Goal: Task Accomplishment & Management: Use online tool/utility

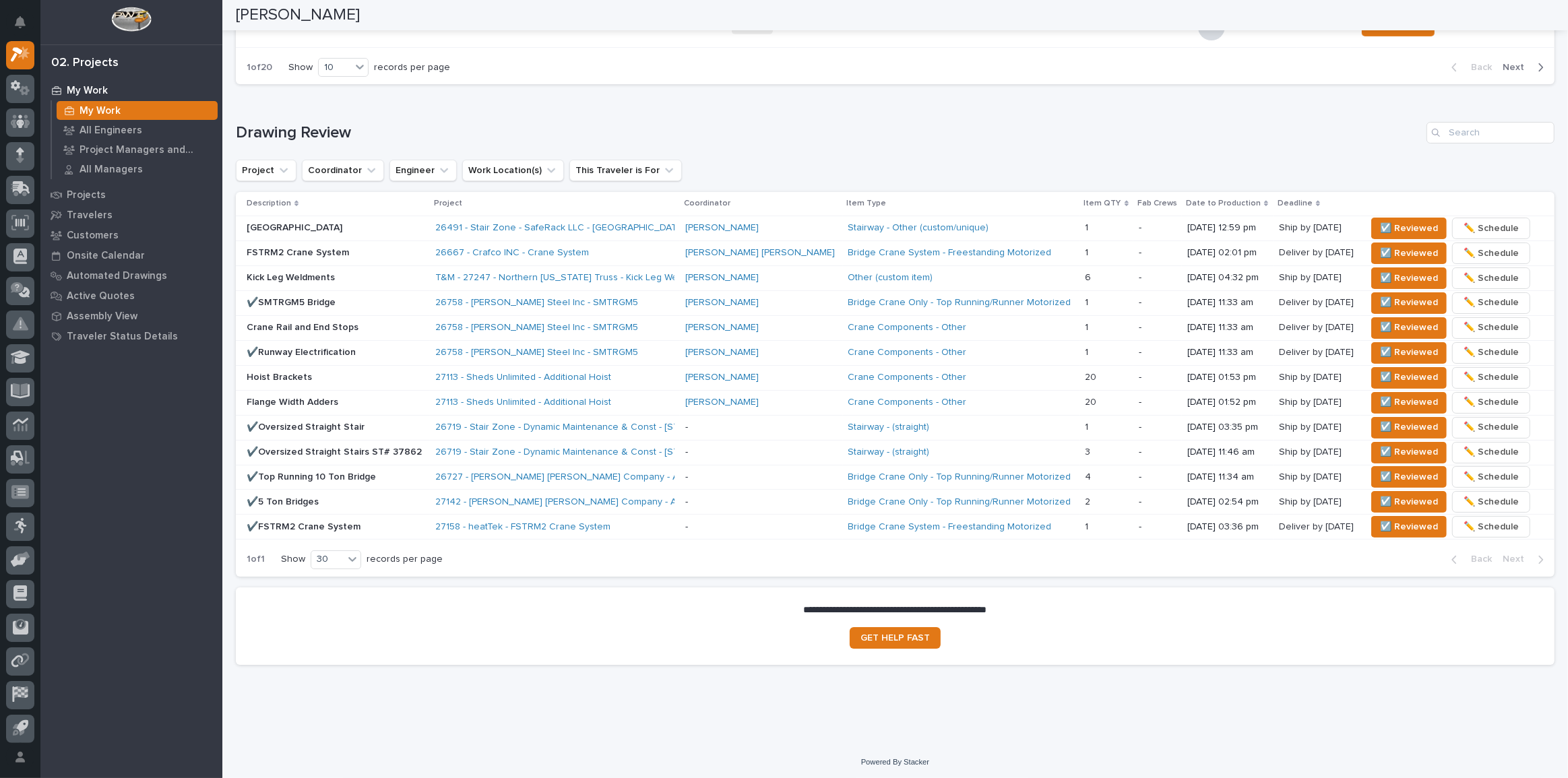
scroll to position [747, 0]
click at [1470, 105] on div "Loading... Saving… Drawing Review Project Coordinator Engineer Work Location(s)…" at bounding box center [895, 340] width 1319 height 492
click at [1471, 128] on input "Search" at bounding box center [1491, 131] width 128 height 21
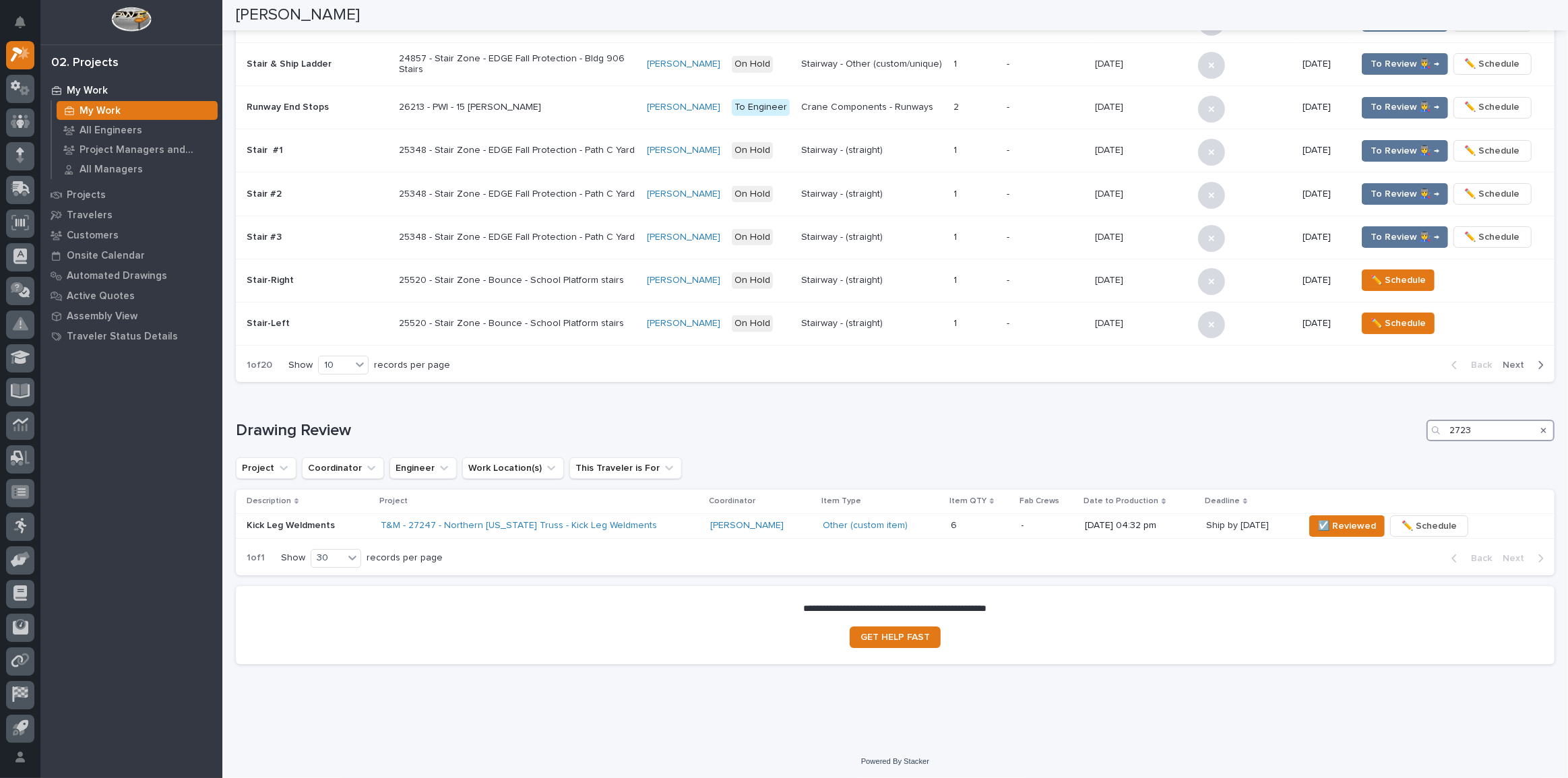
scroll to position [512, 0]
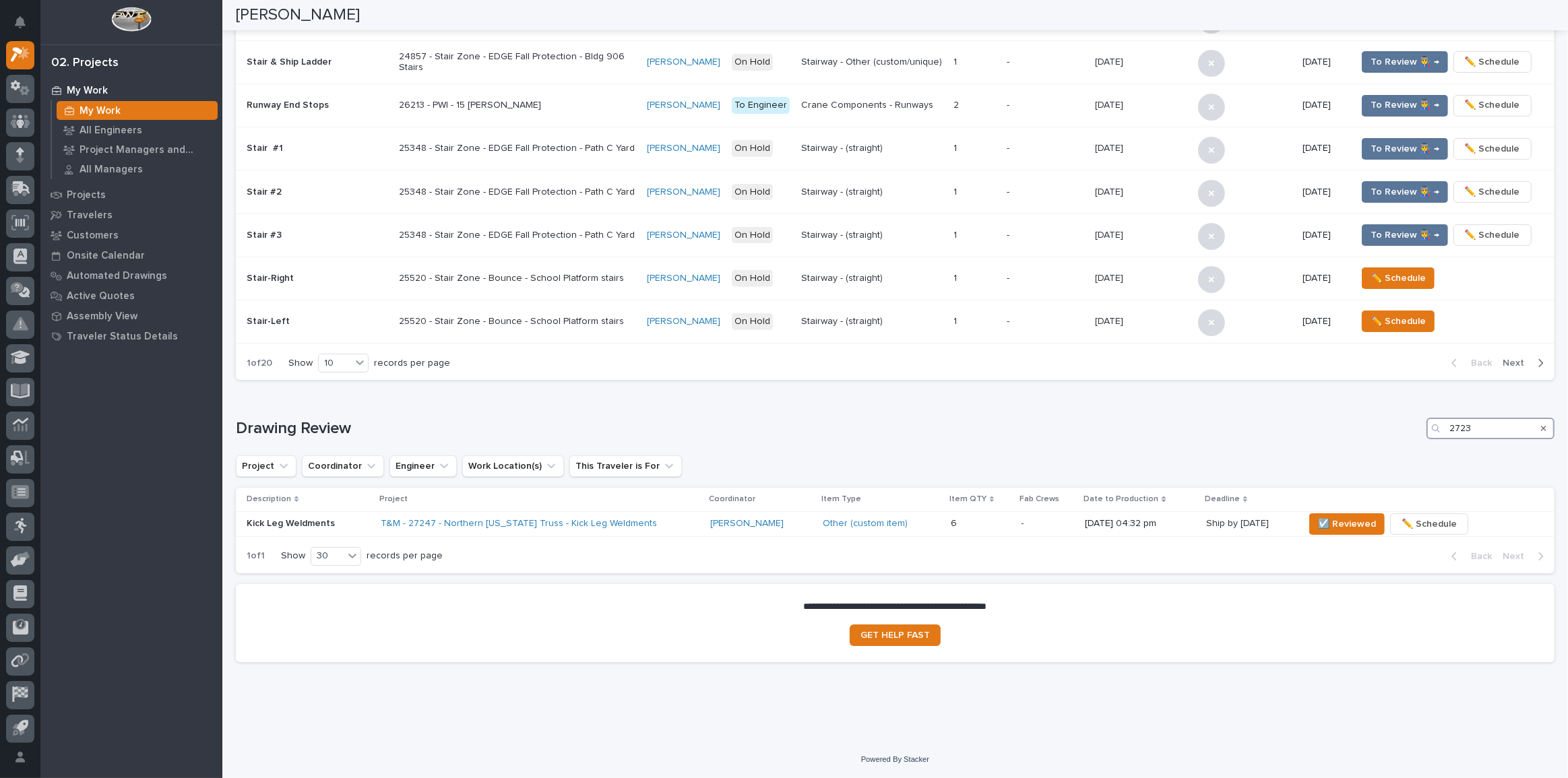
type input "27238"
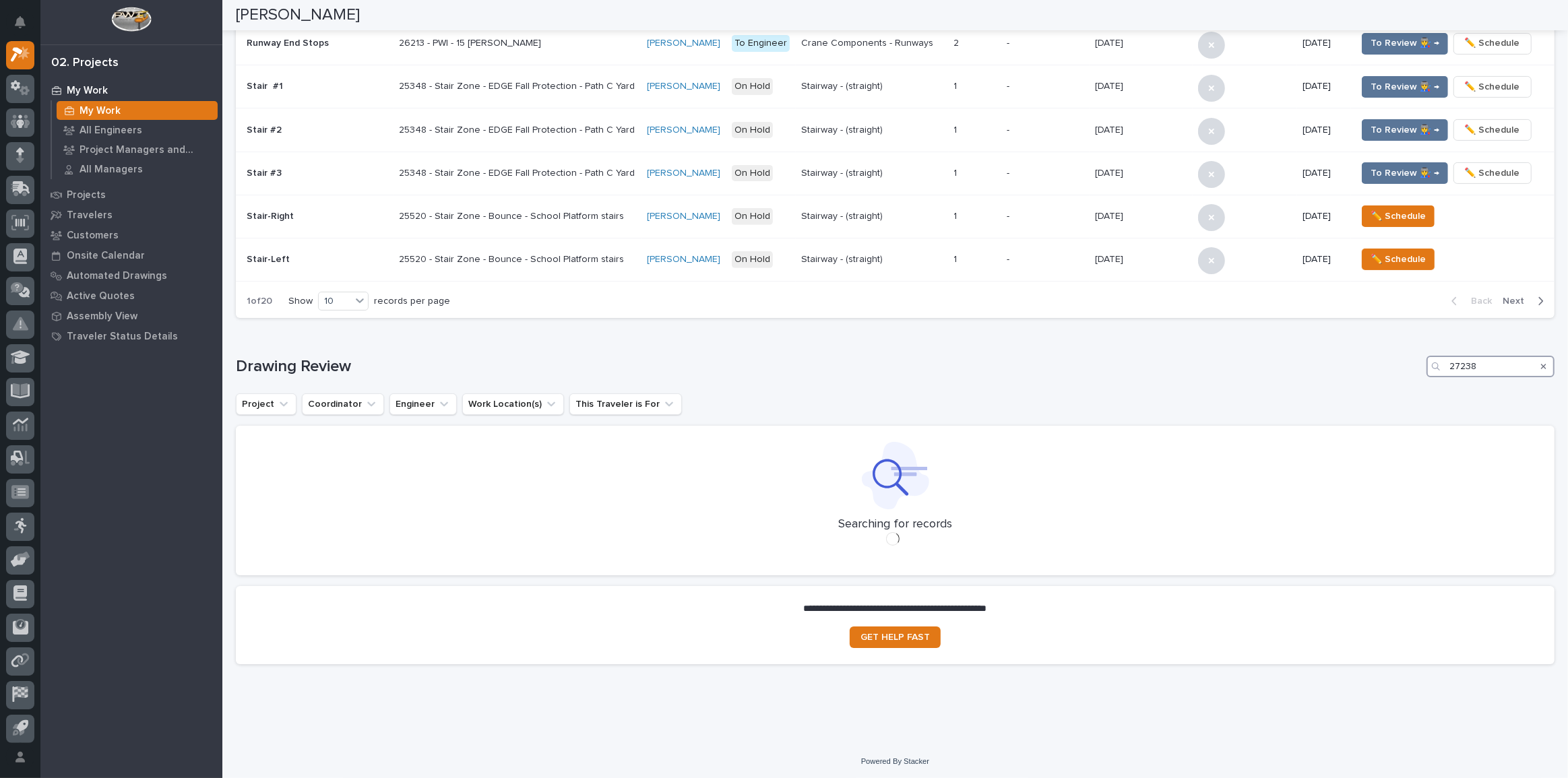
scroll to position [523, 0]
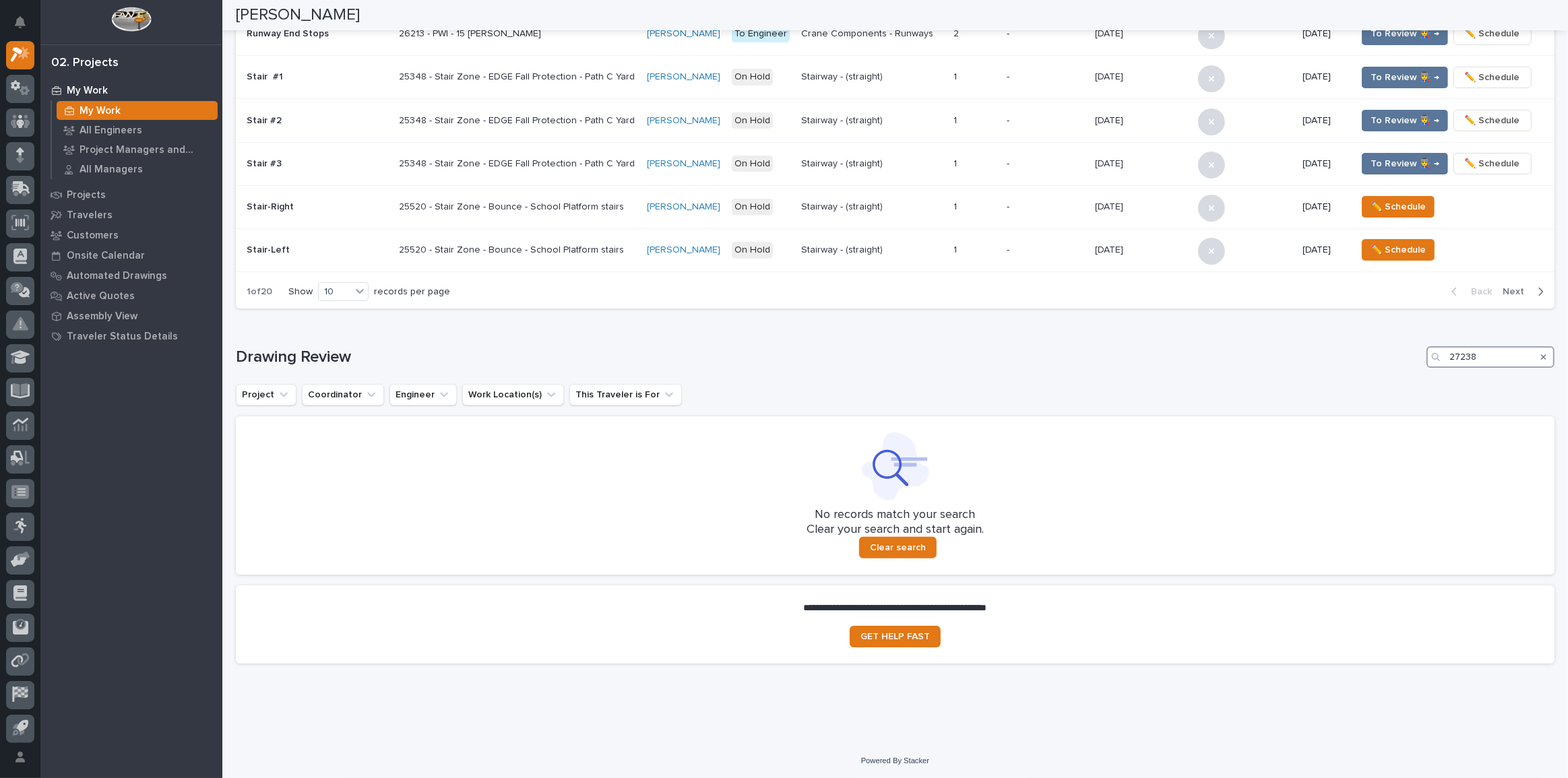
drag, startPoint x: 1511, startPoint y: 351, endPoint x: 1375, endPoint y: 351, distance: 136.0
click at [1375, 351] on div "Drawing Review 27238" at bounding box center [895, 357] width 1319 height 21
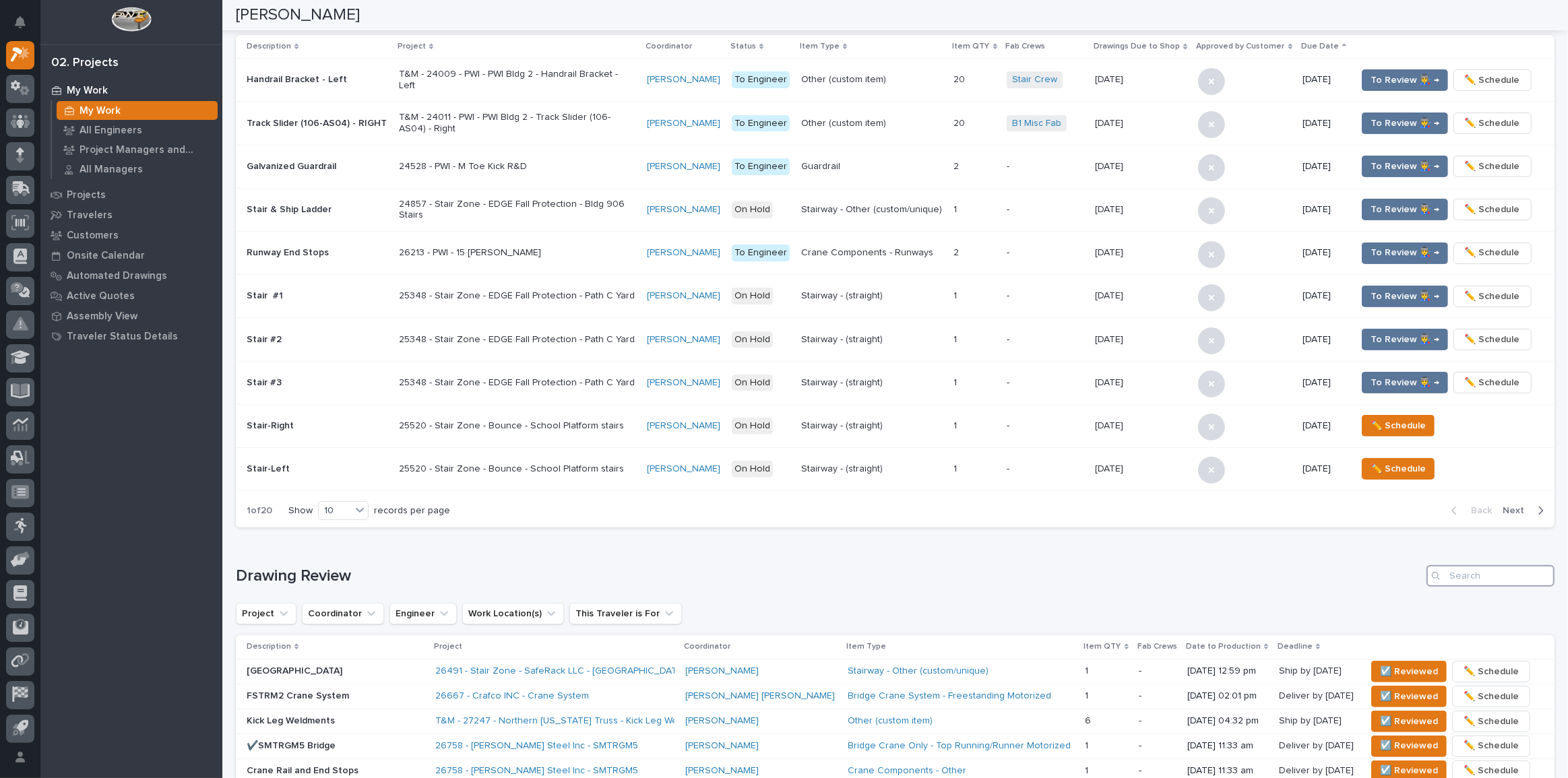
scroll to position [205, 0]
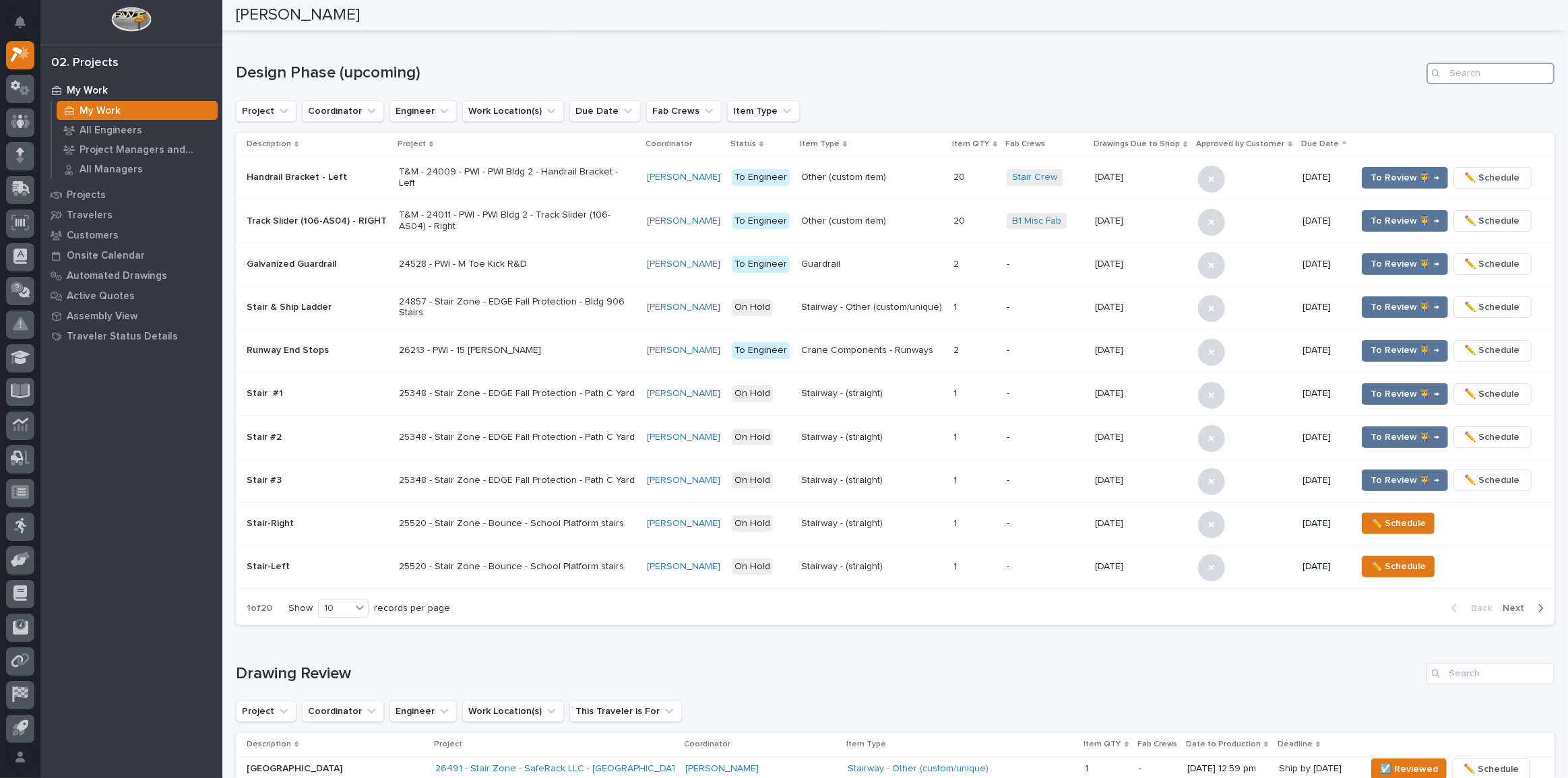
click at [1477, 75] on input "Search" at bounding box center [1491, 73] width 128 height 21
paste input "27238"
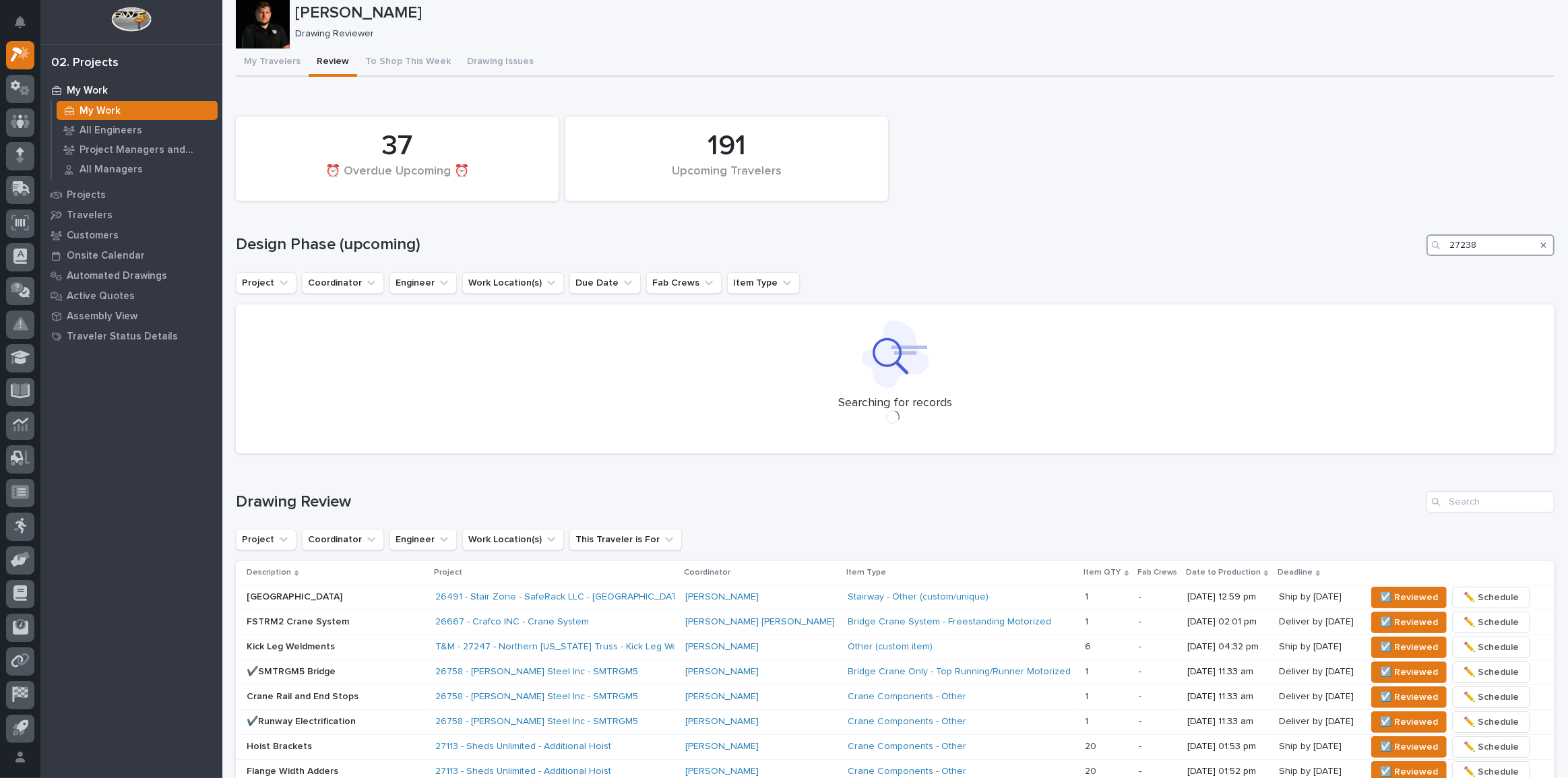
scroll to position [11, 0]
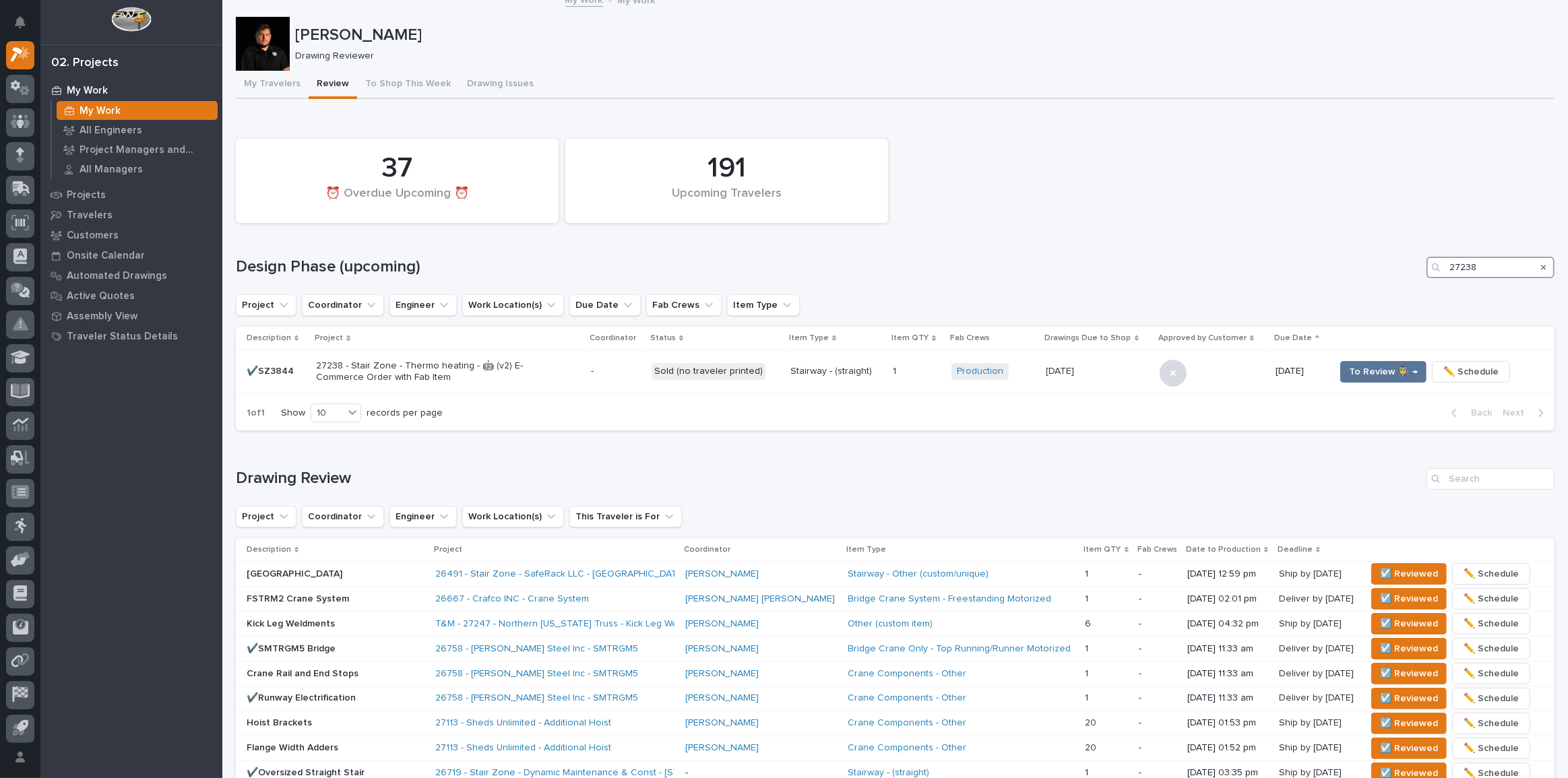
type input "27238"
click at [1393, 363] on span "To Review 👨‍🏭 →" at bounding box center [1383, 371] width 69 height 16
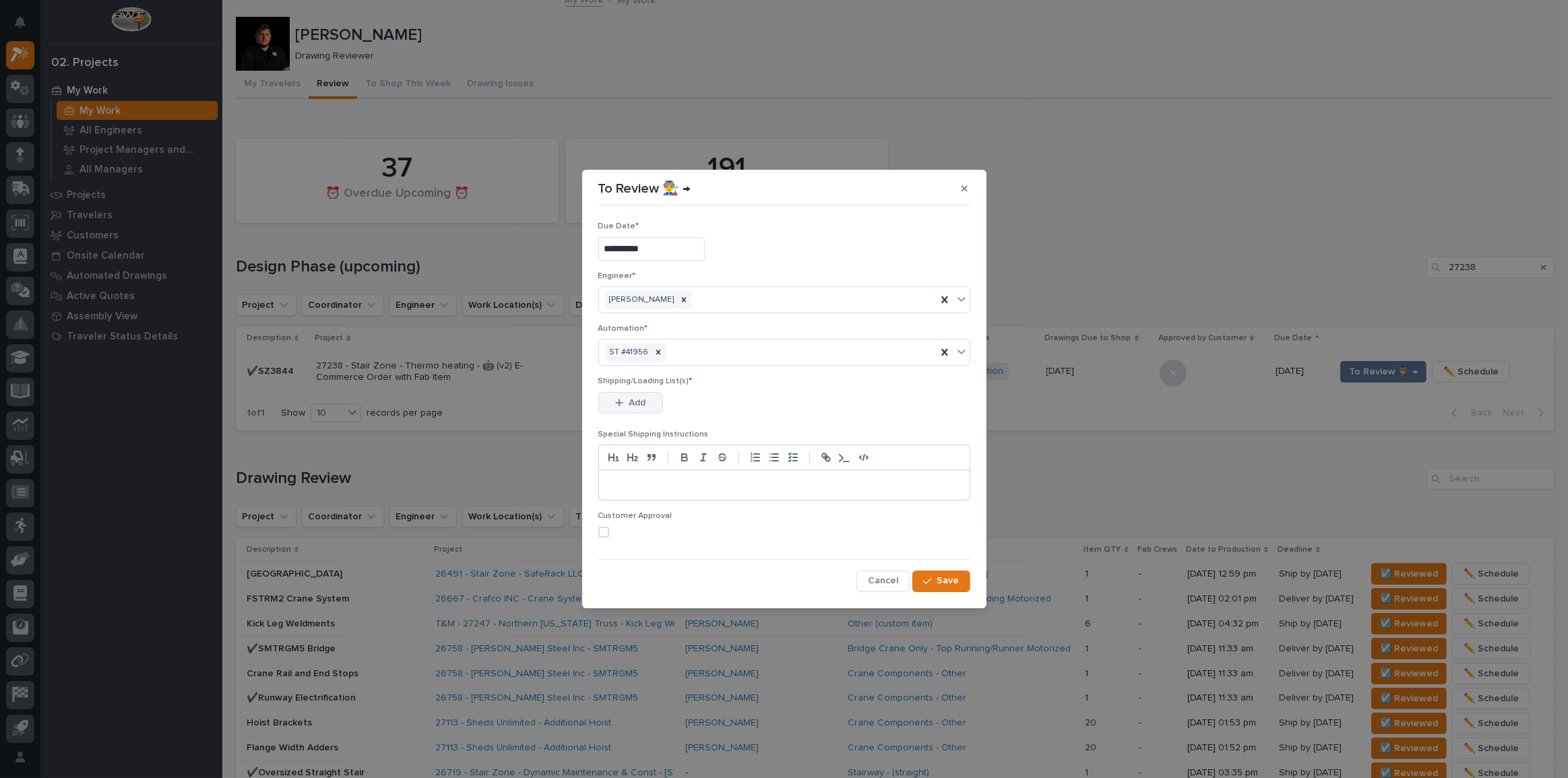
click at [650, 409] on button "Add" at bounding box center [631, 403] width 65 height 21
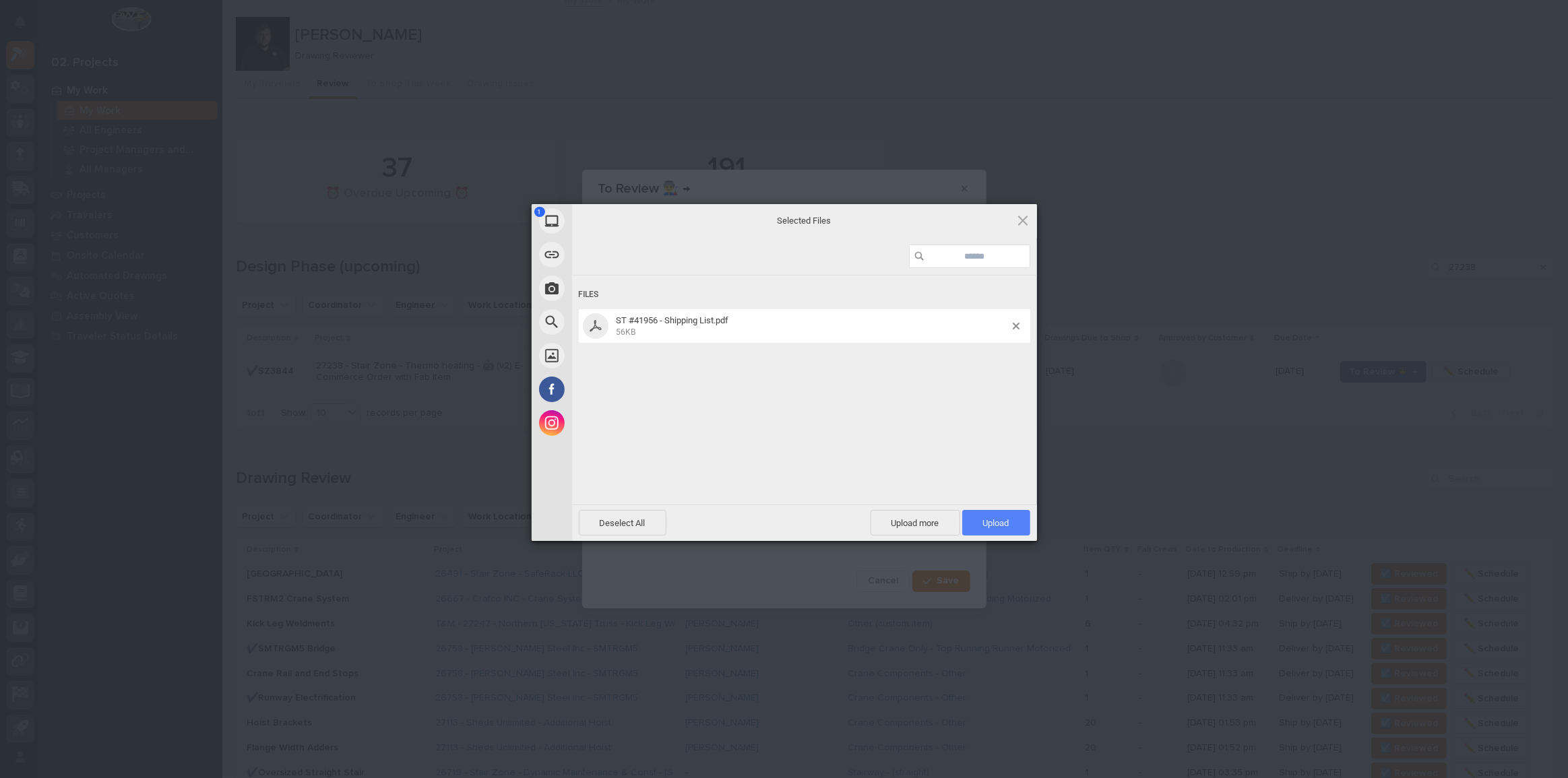
click at [1010, 525] on span "Upload 1" at bounding box center [996, 523] width 68 height 26
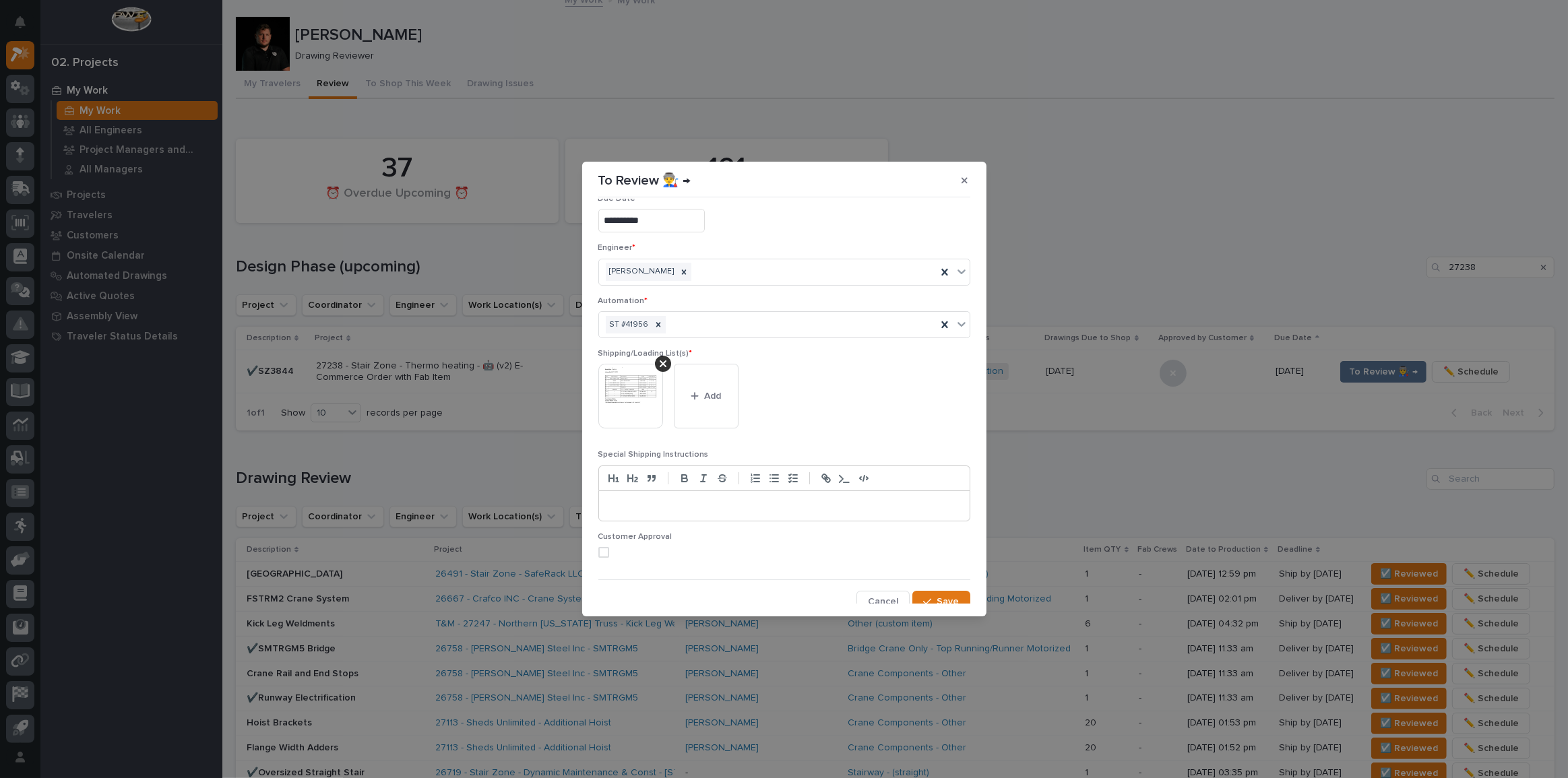
scroll to position [27, 0]
click at [944, 602] on button "Save" at bounding box center [941, 594] width 57 height 21
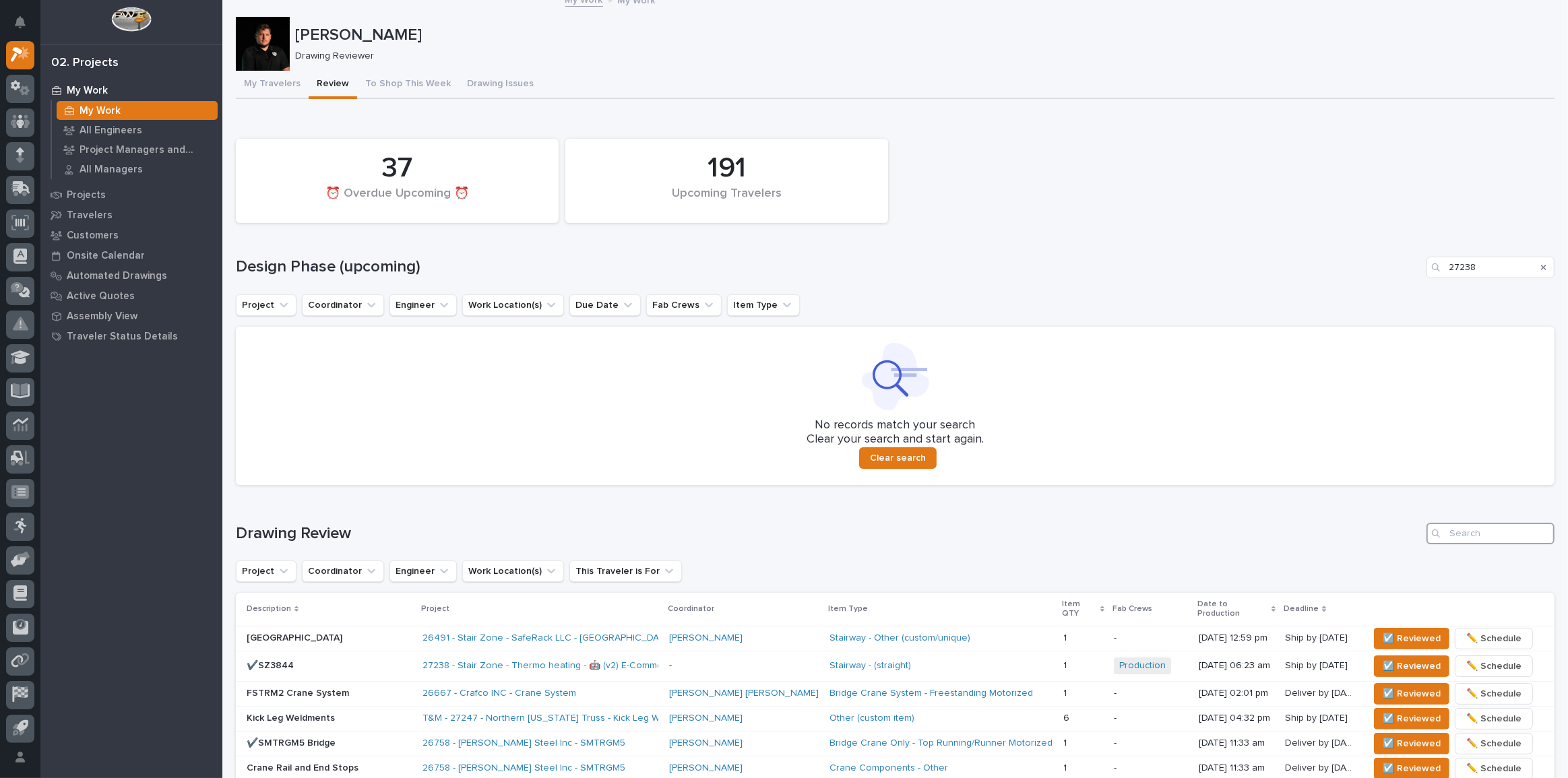
click at [1469, 533] on input "Search" at bounding box center [1491, 533] width 128 height 21
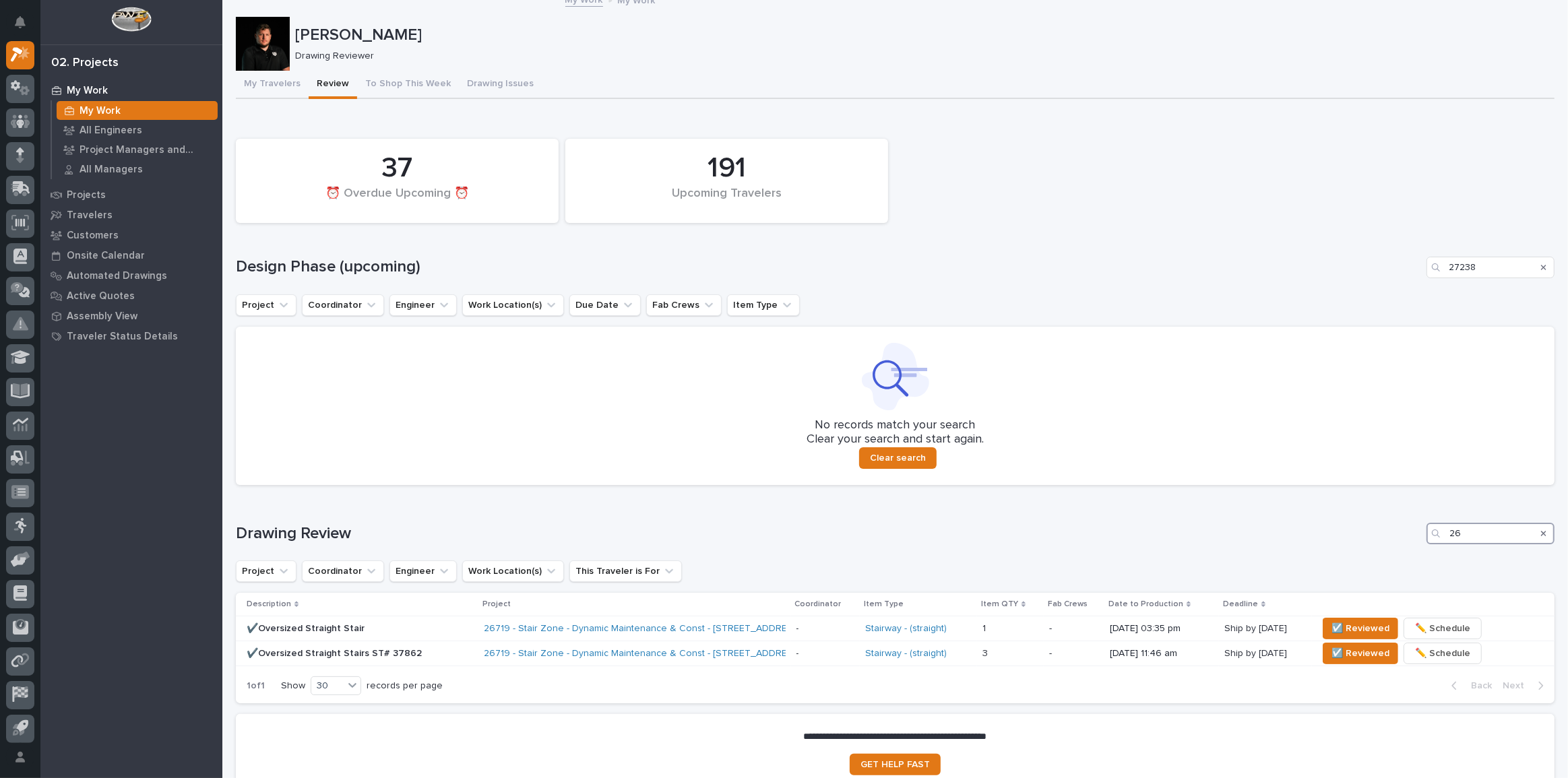
type input "2"
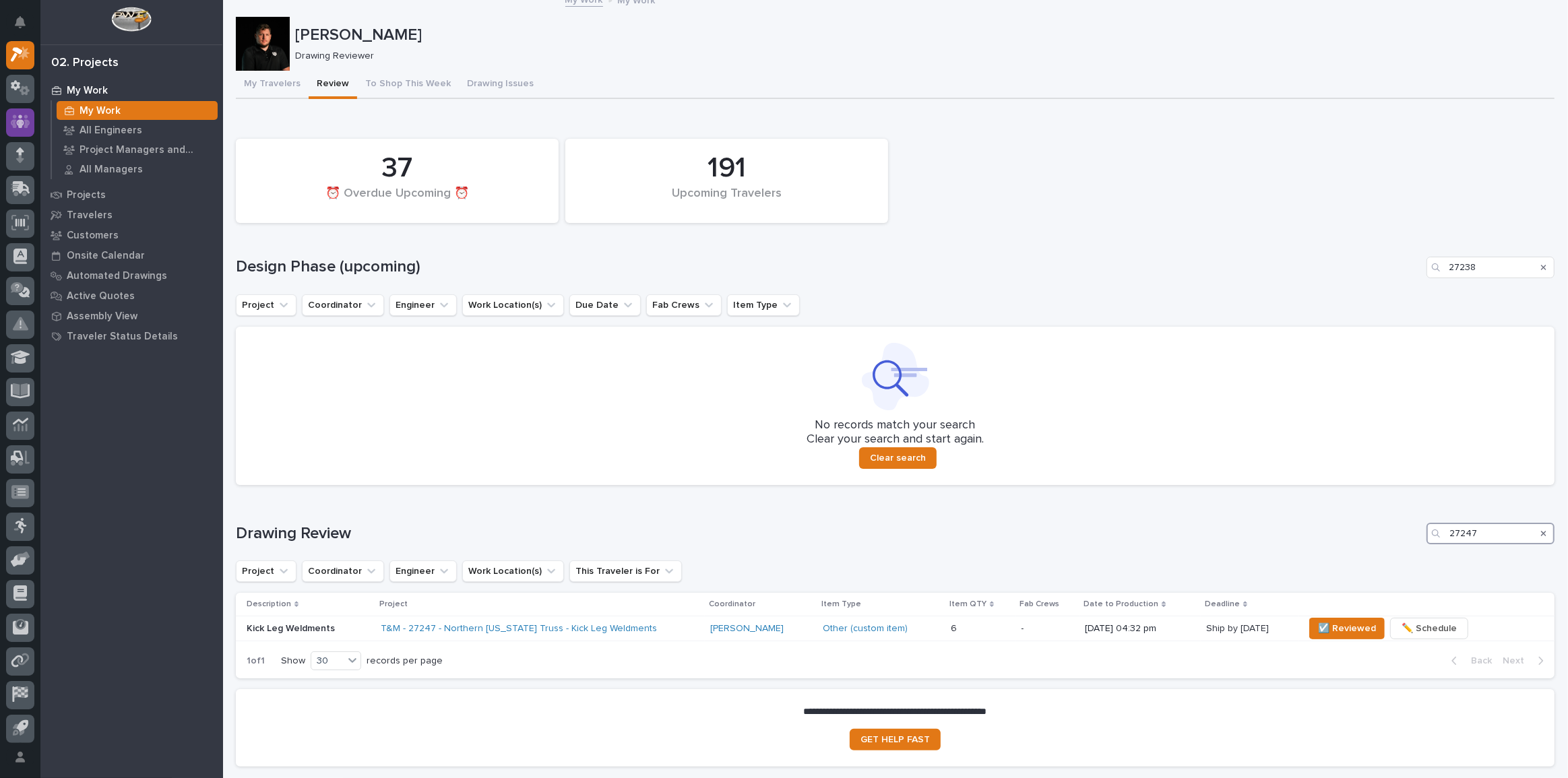
type input "27247"
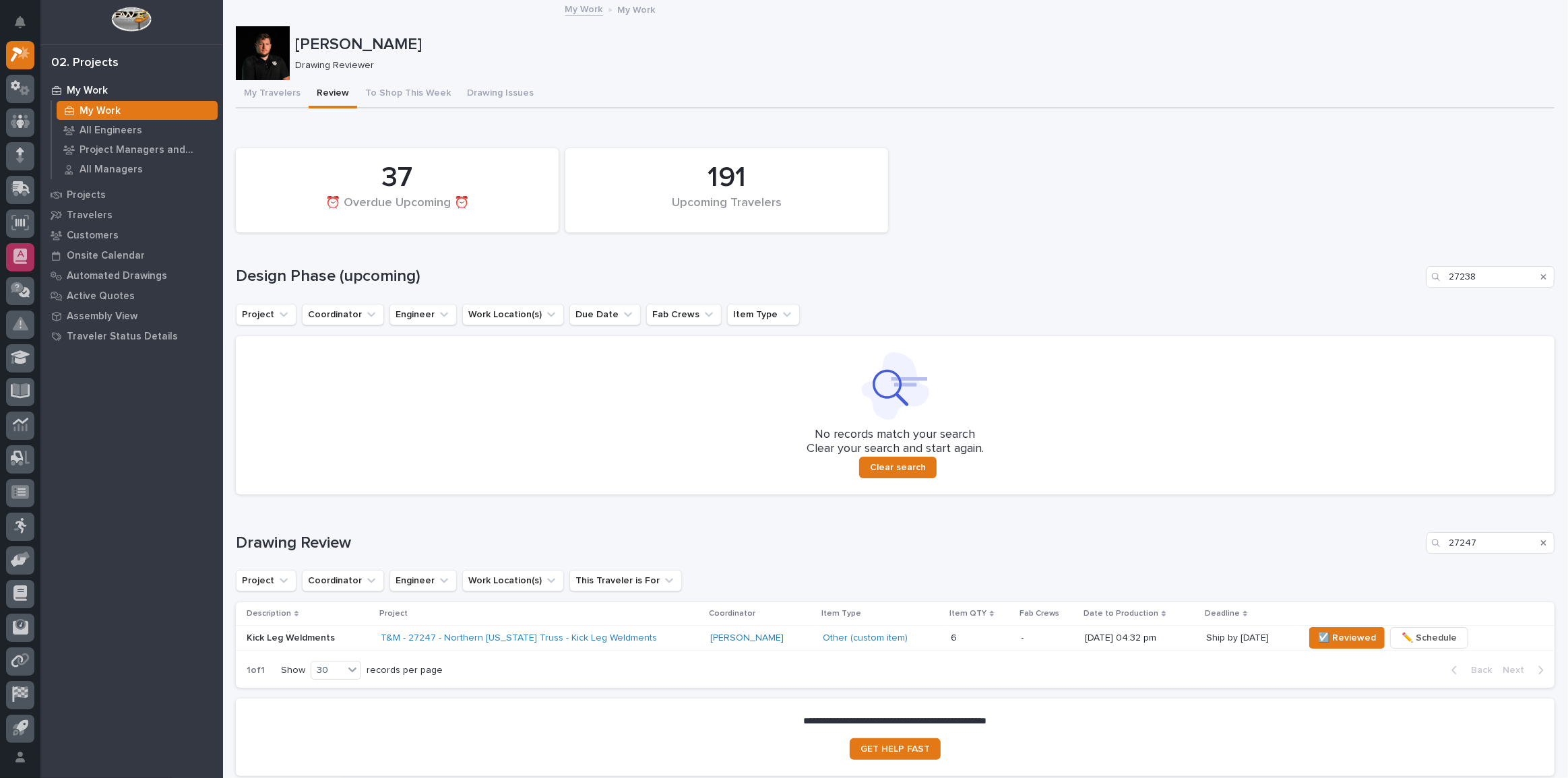
scroll to position [0, 0]
click at [1542, 535] on button "Search" at bounding box center [1544, 545] width 5 height 21
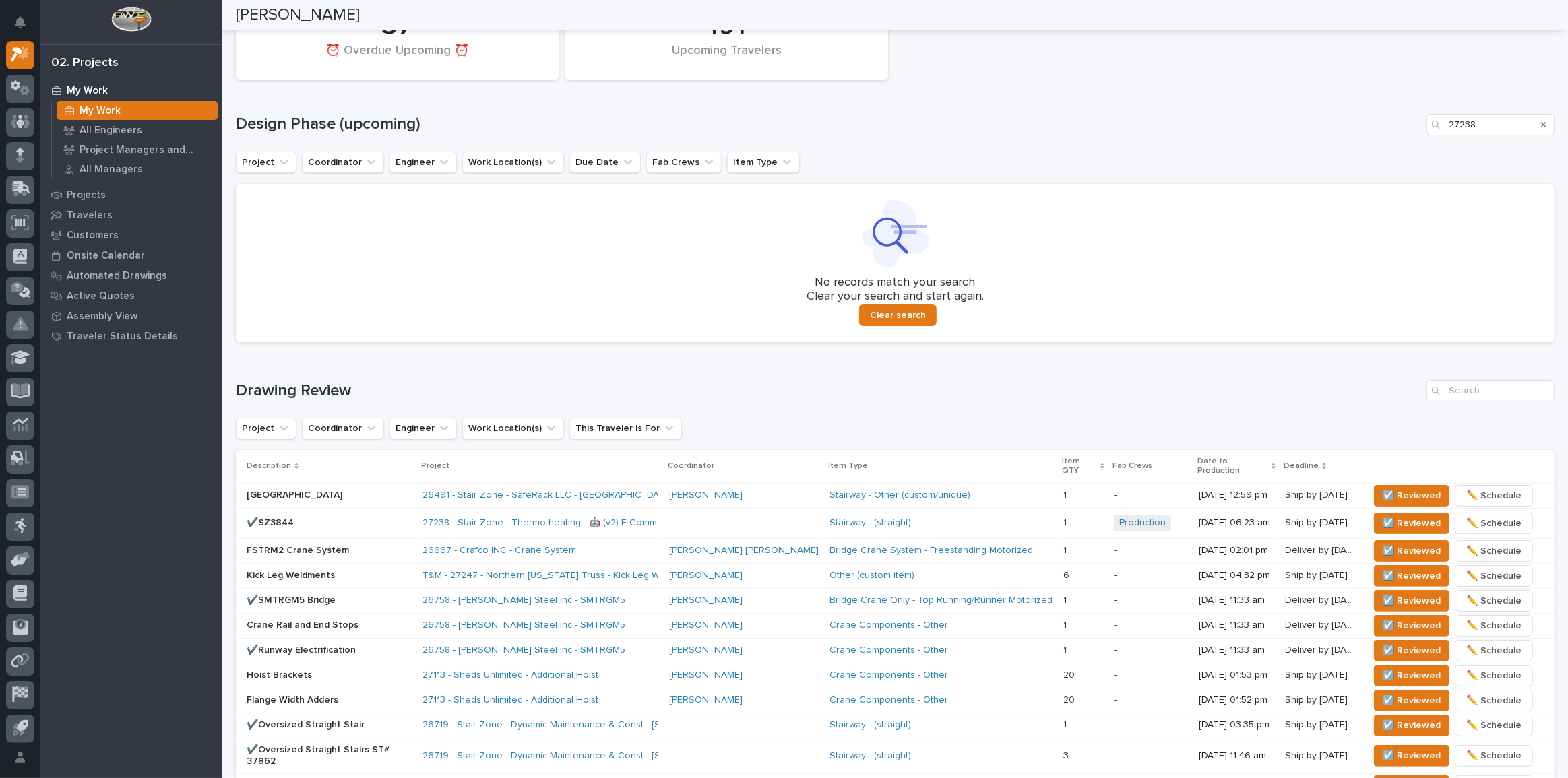
scroll to position [183, 0]
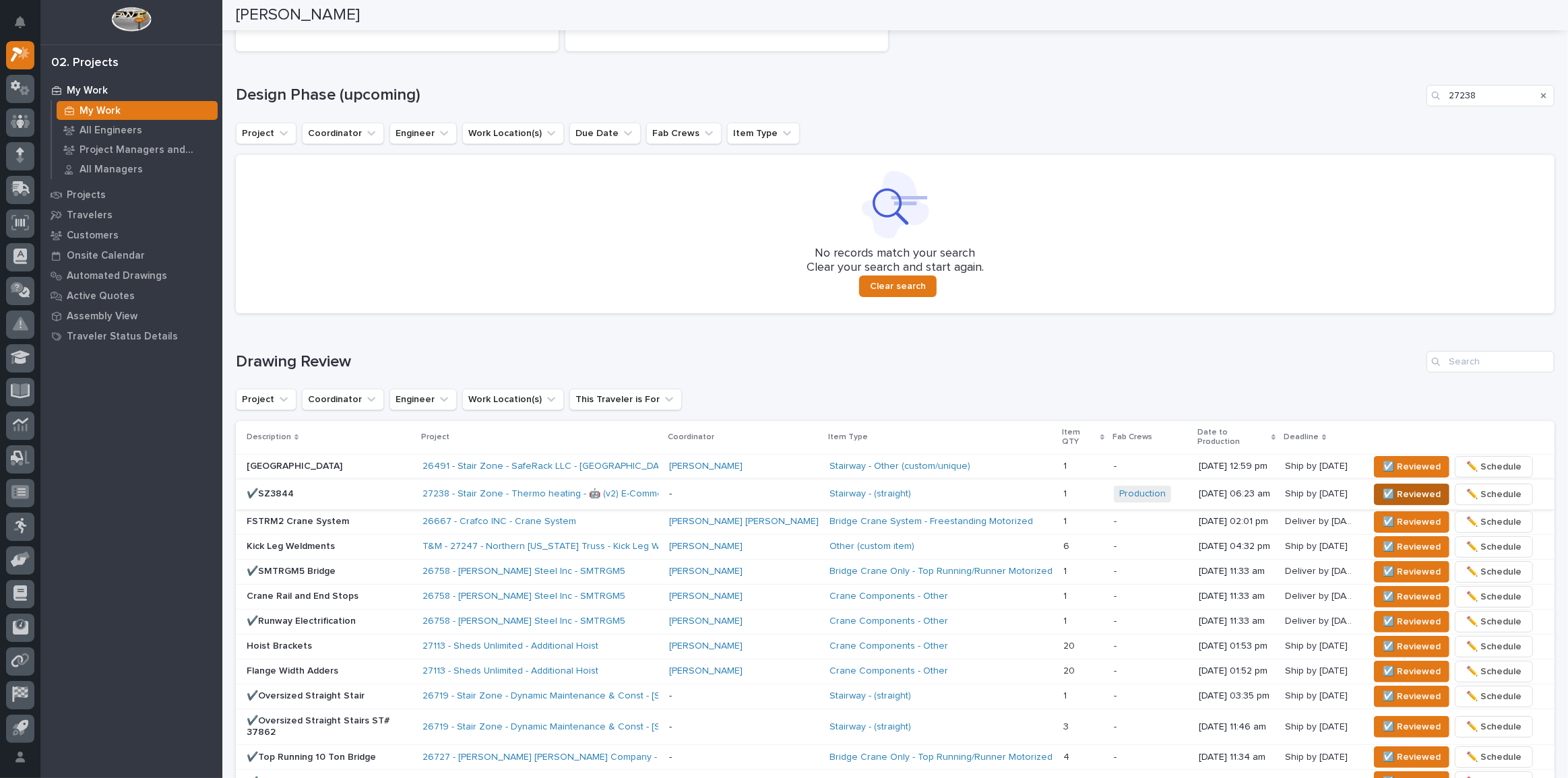
click at [1382, 487] on span "☑️ Reviewed" at bounding box center [1411, 495] width 58 height 16
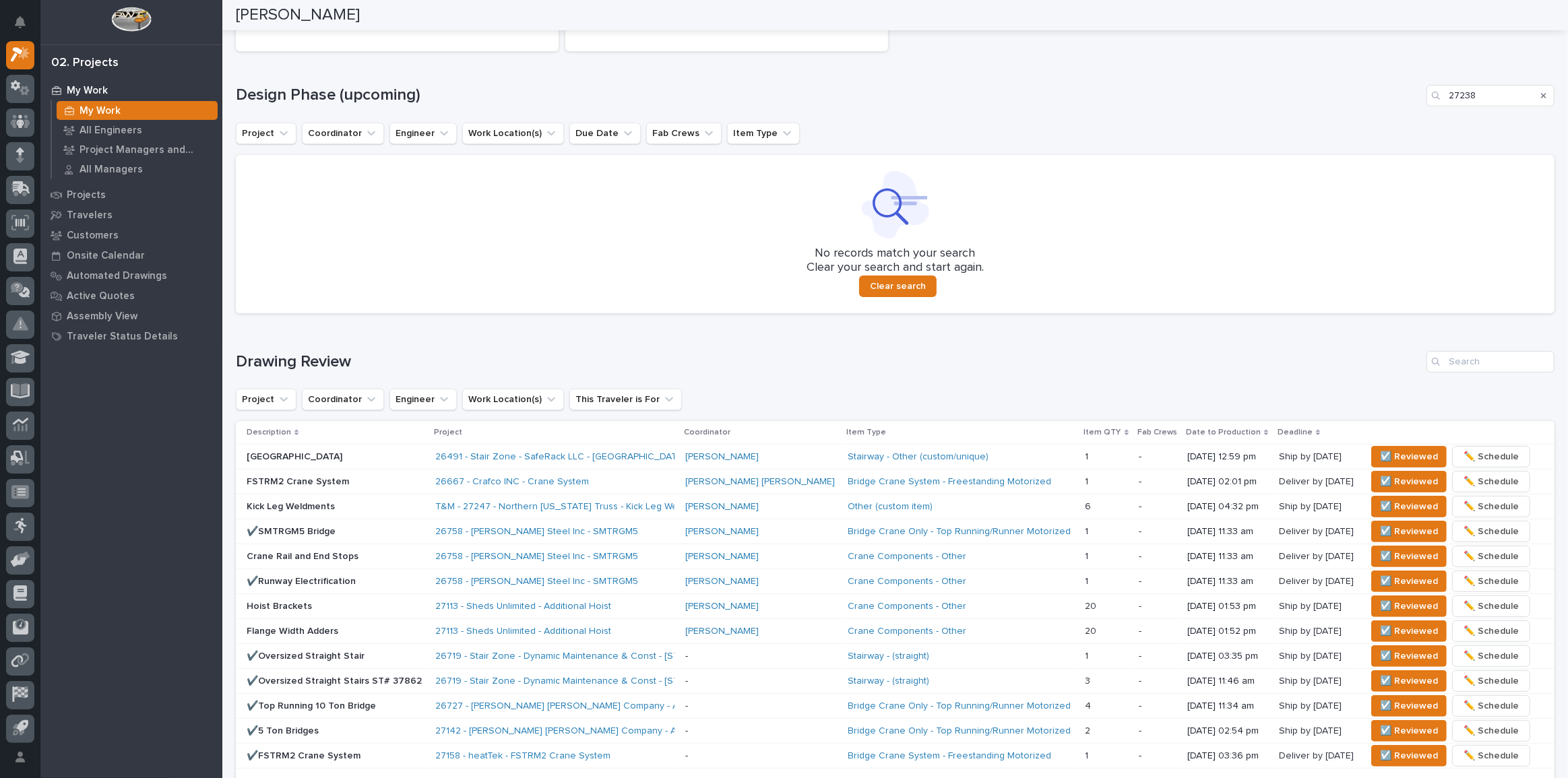
scroll to position [169, 0]
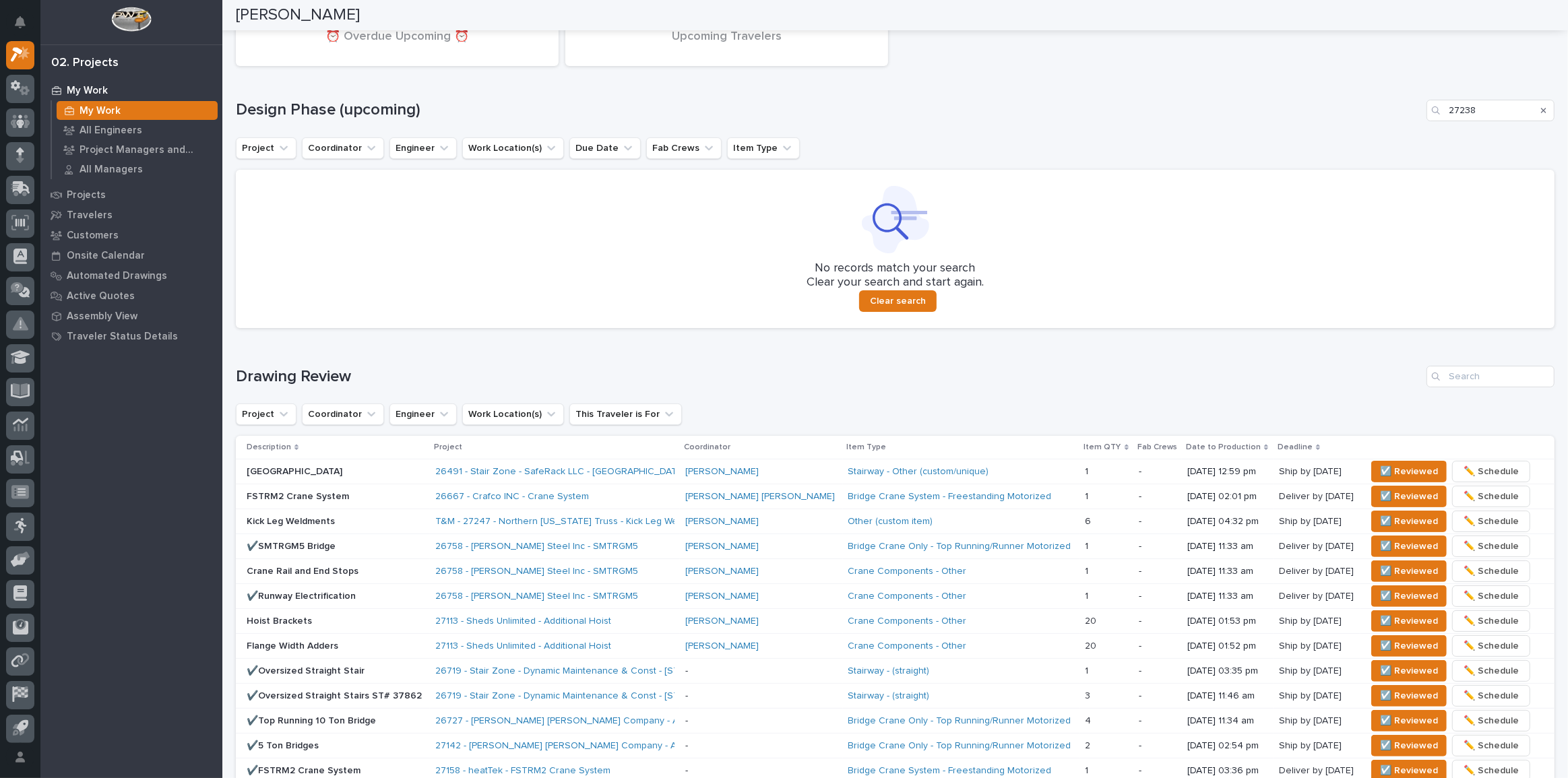
click at [1050, 128] on div "191 Upcoming Travelers 37 ⏰ Overdue Upcoming ⏰ Design Phase (upcoming) 27238 Pr…" at bounding box center [895, 152] width 1319 height 353
click at [289, 357] on div "Loading... Saving… Drawing Review Project Coordinator Engineer Work Location(s)…" at bounding box center [895, 585] width 1319 height 492
click at [1380, 523] on span "☑️ Reviewed" at bounding box center [1409, 521] width 58 height 16
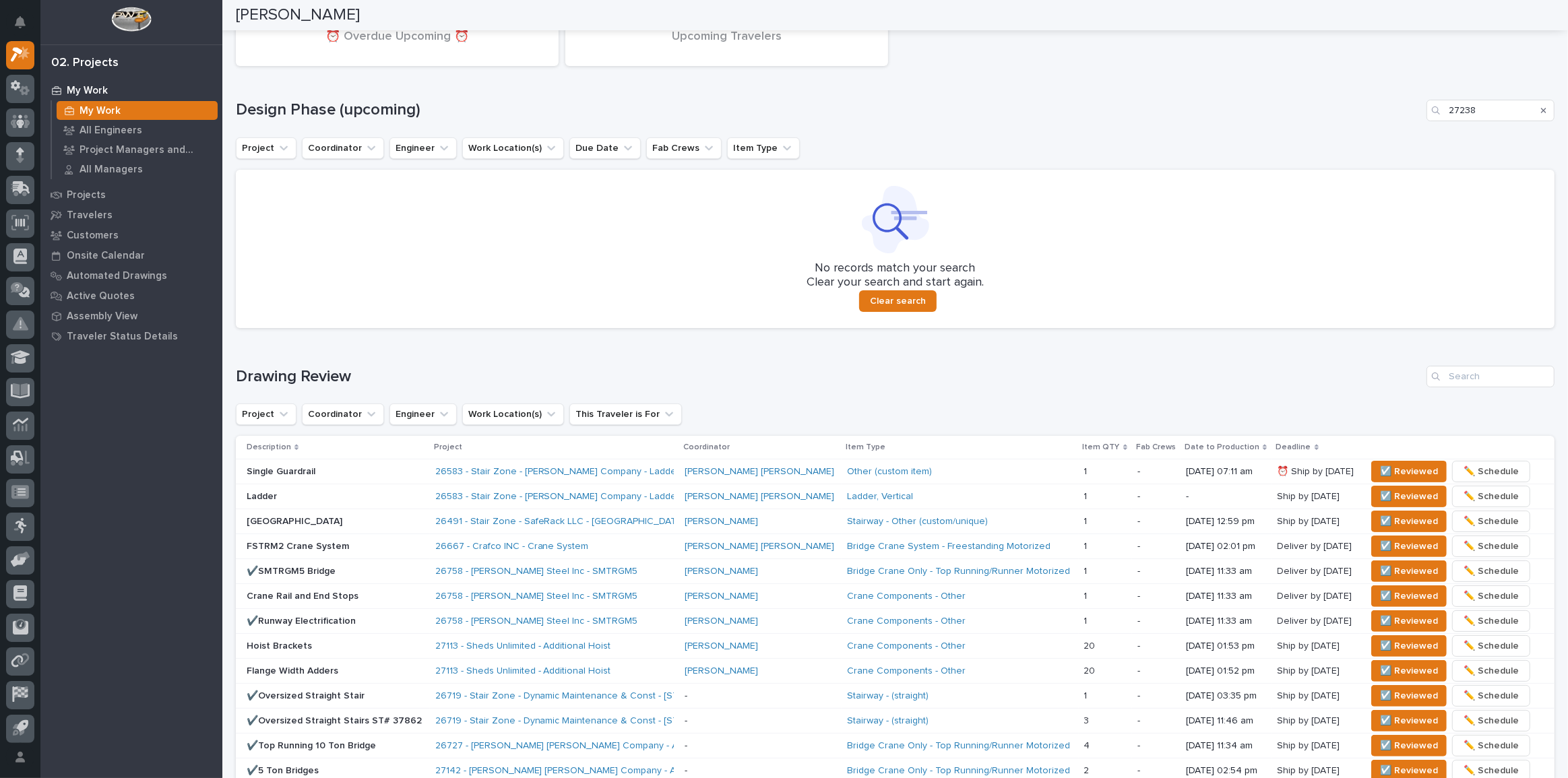
scroll to position [180, 0]
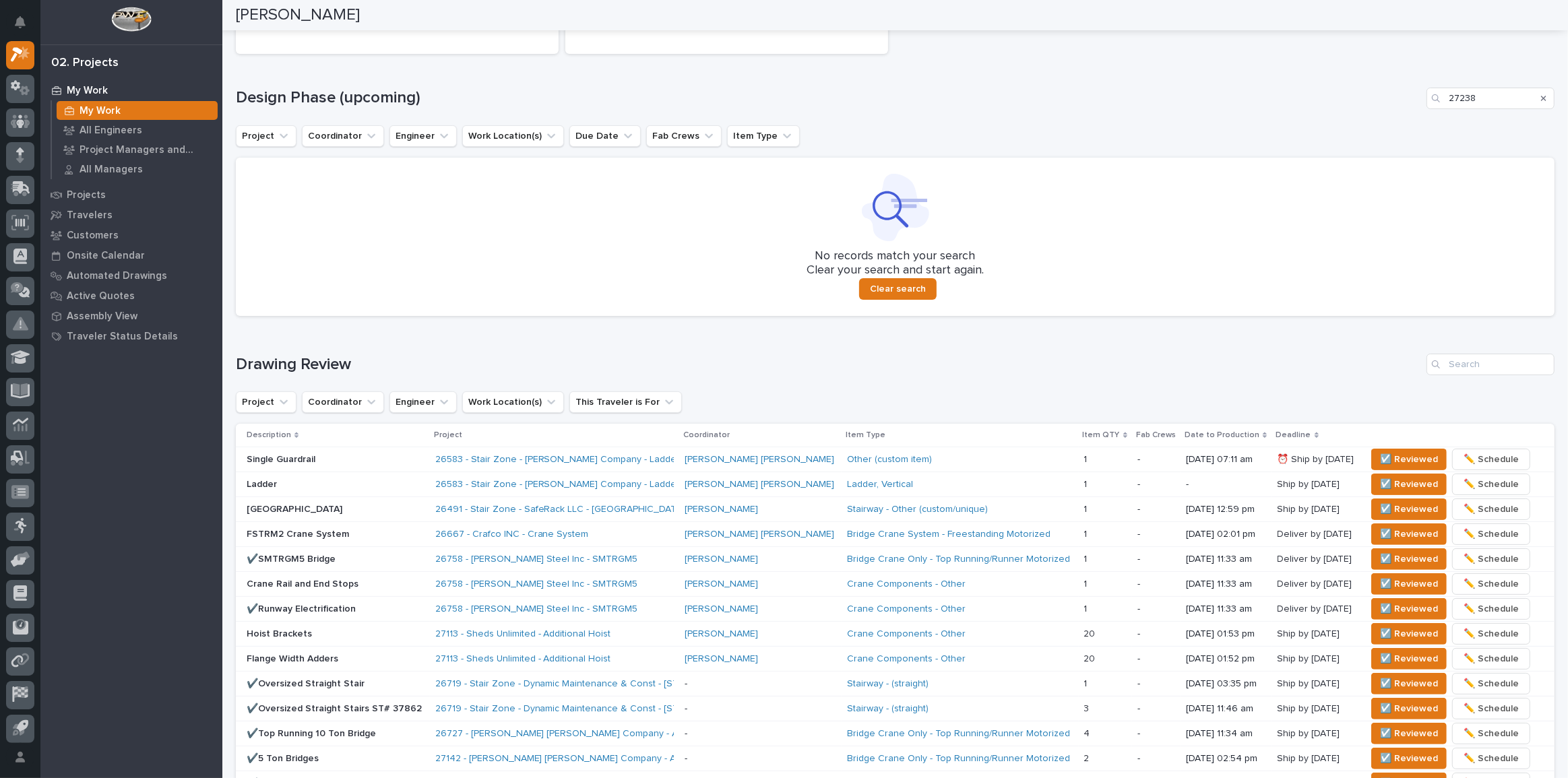
click at [344, 340] on div "Loading... Saving… Drawing Review Project Coordinator Engineer Work Location(s)…" at bounding box center [895, 585] width 1319 height 517
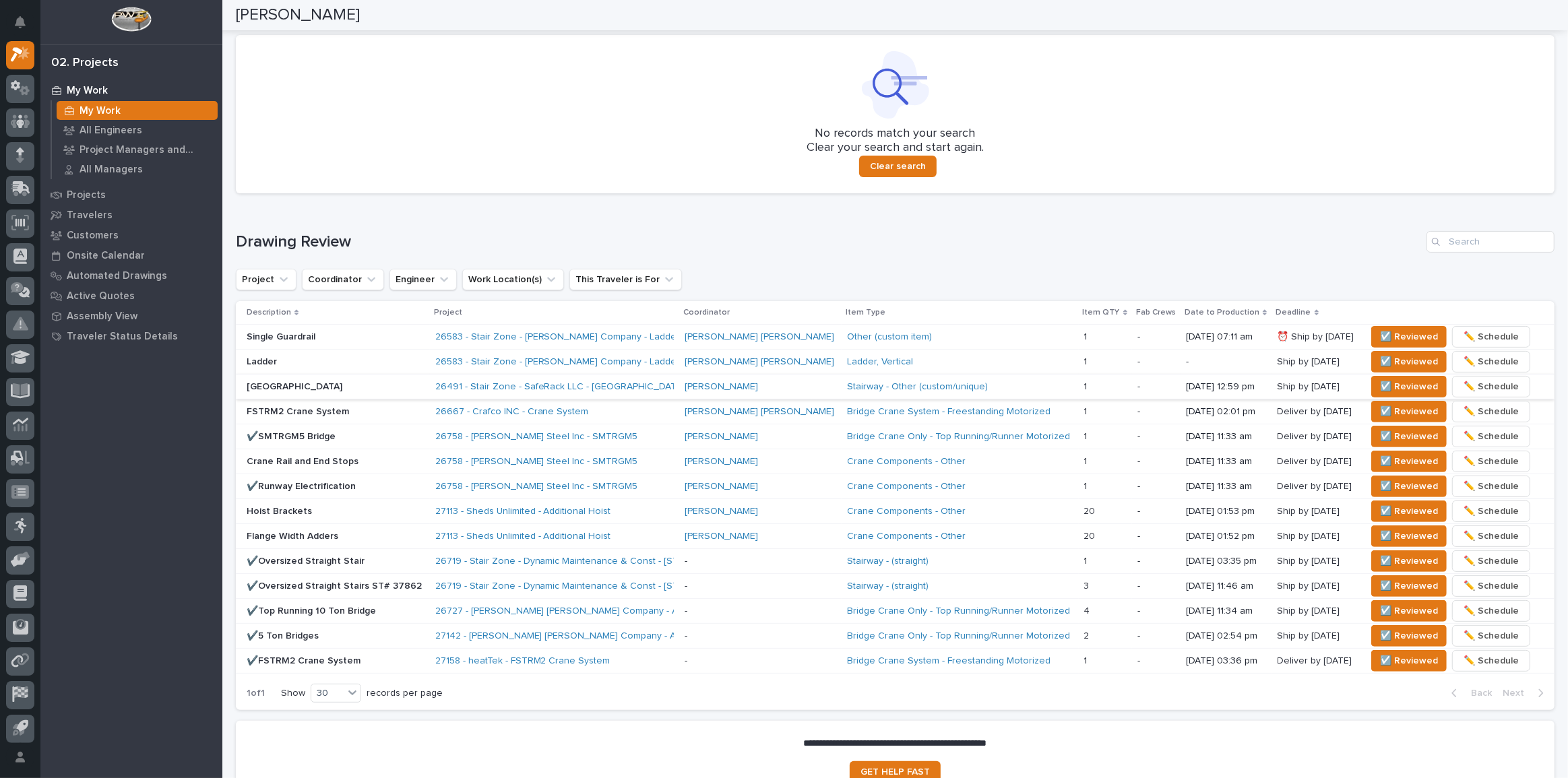
scroll to position [363, 0]
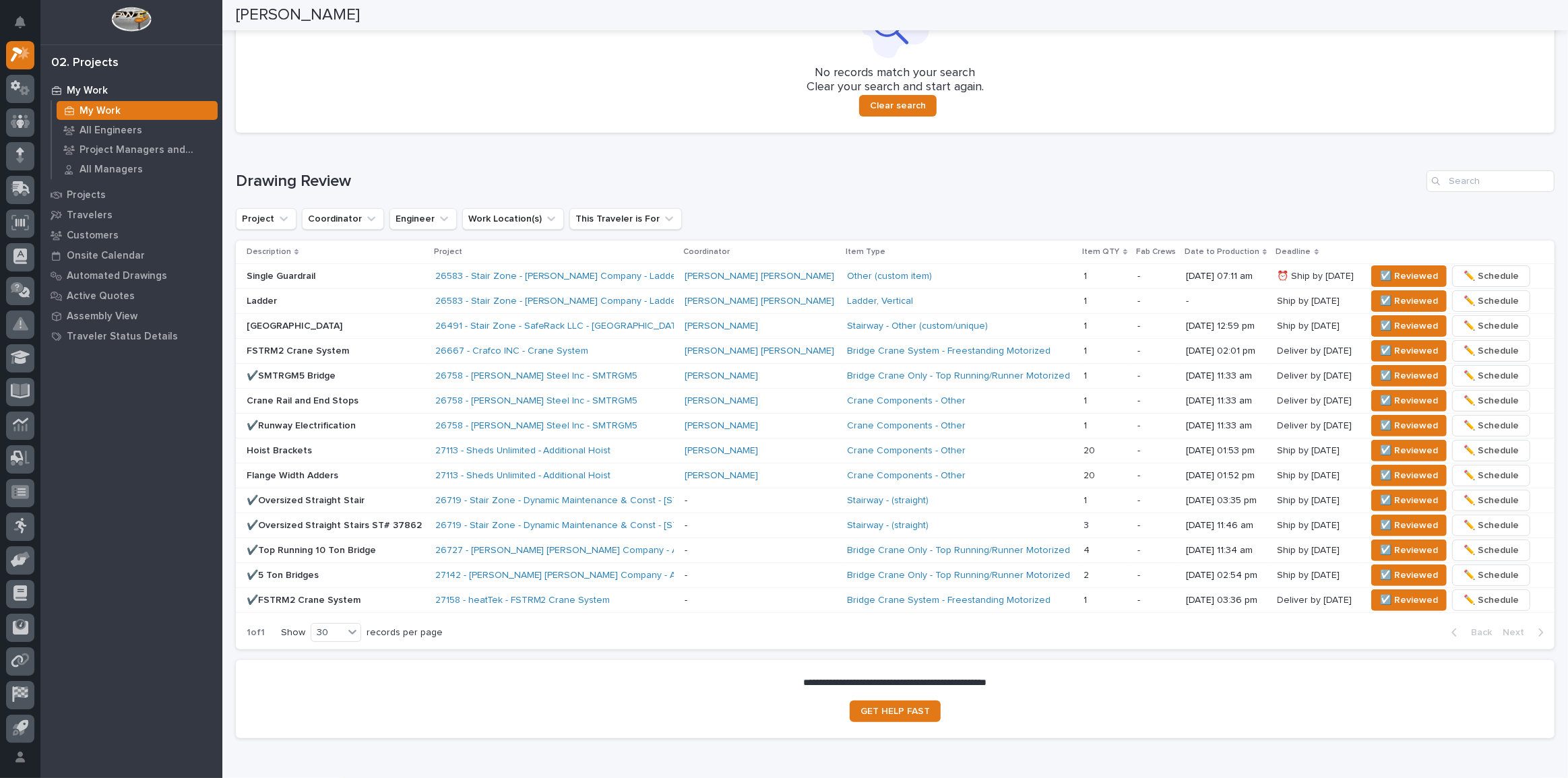
click at [388, 493] on div "✔️Oversized Straight Stair" at bounding box center [335, 500] width 178 height 14
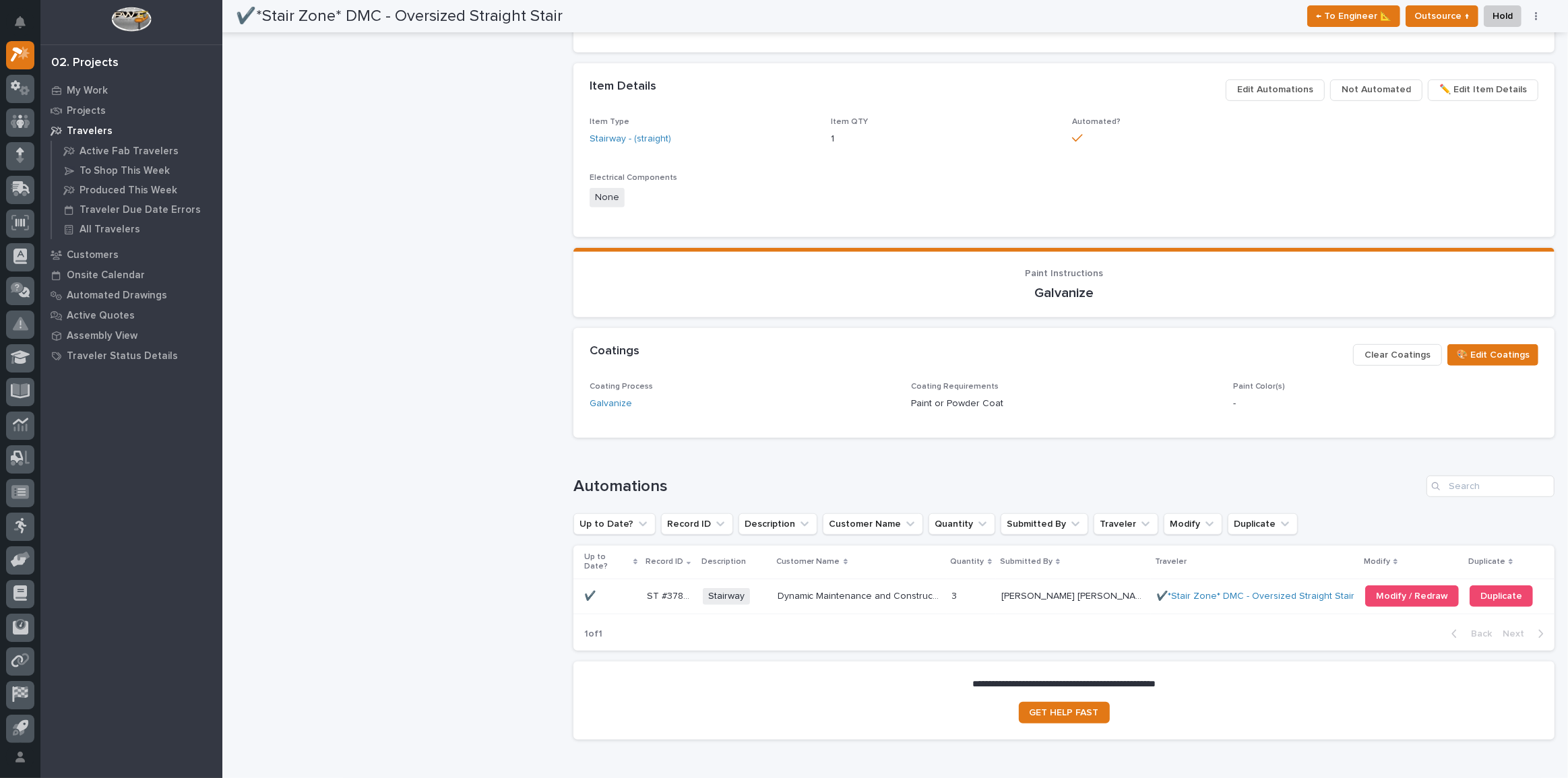
scroll to position [918, 0]
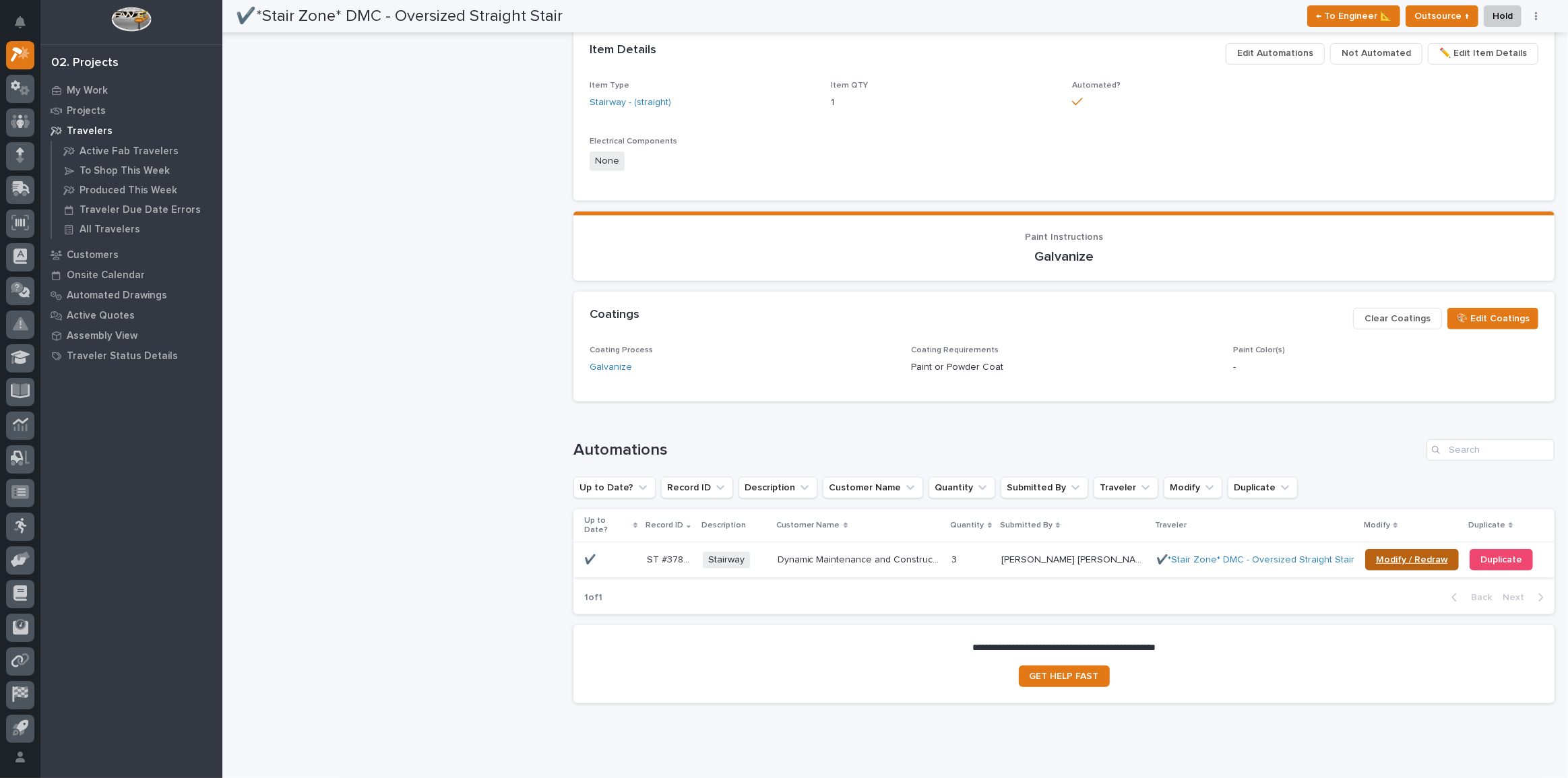
click at [1384, 555] on span "Modify / Redraw" at bounding box center [1412, 559] width 72 height 9
